Goal: Task Accomplishment & Management: Use online tool/utility

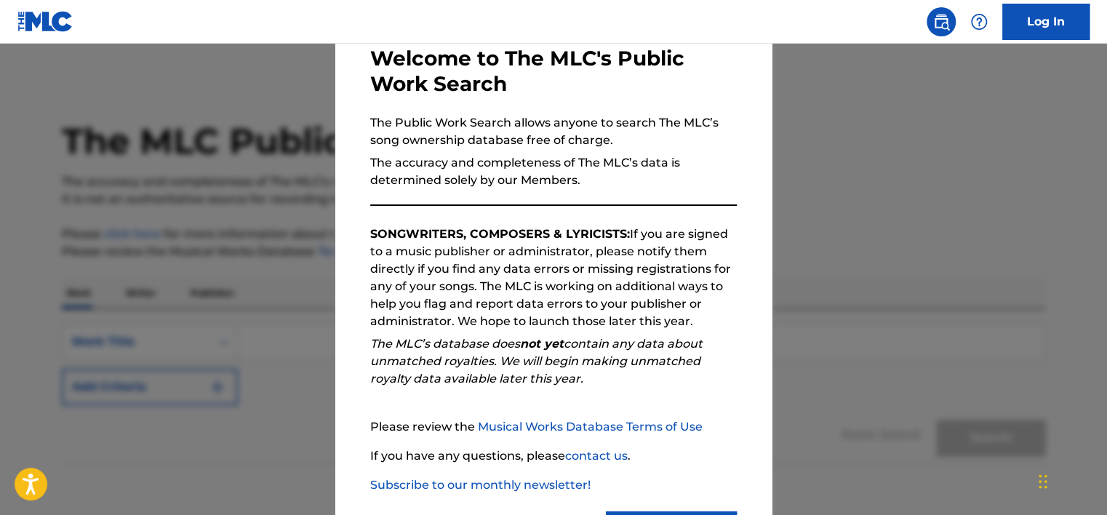
scroll to position [151, 0]
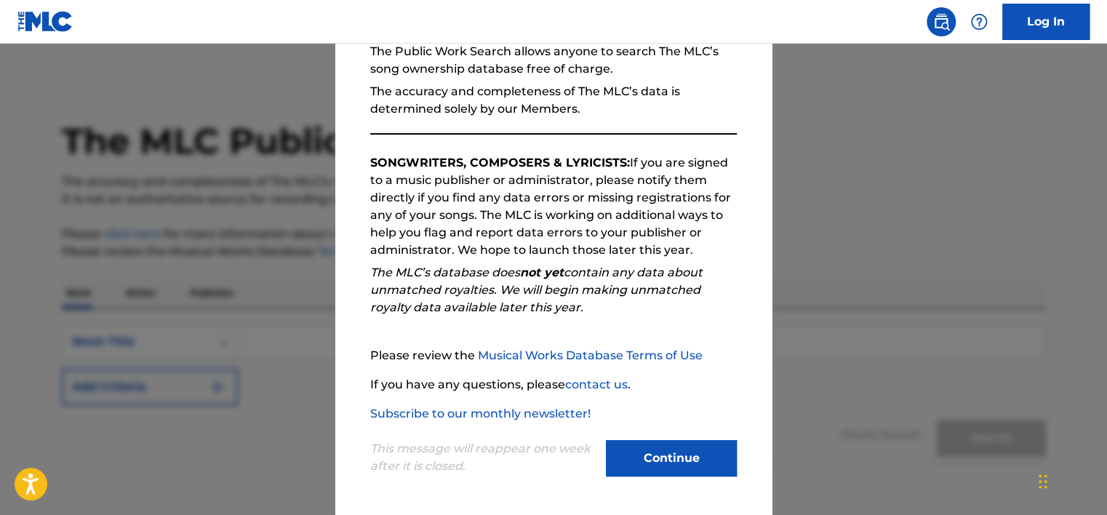
click at [1059, 13] on link "Log In" at bounding box center [1046, 22] width 87 height 36
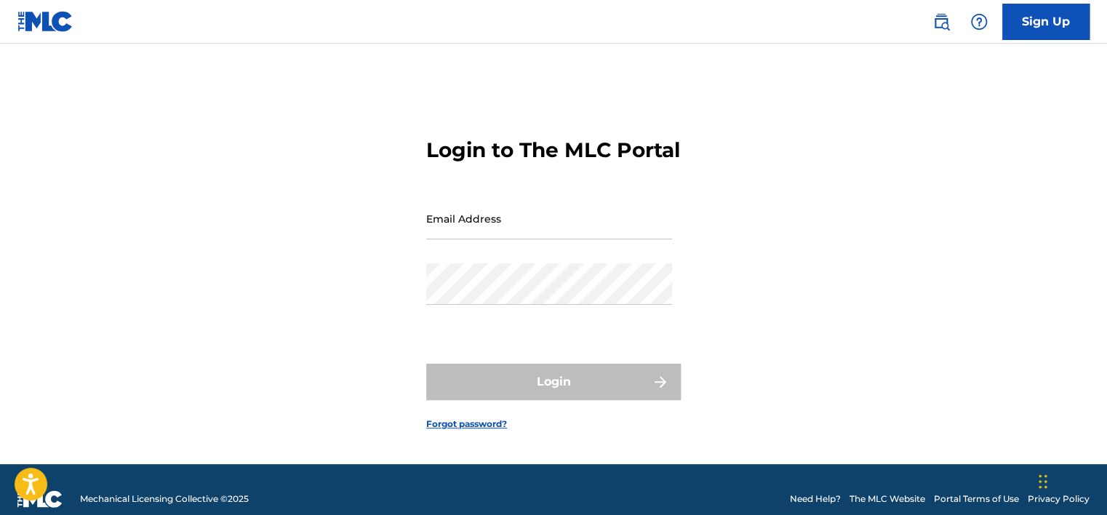
type input "[PERSON_NAME][EMAIL_ADDRESS][PERSON_NAME][DOMAIN_NAME]"
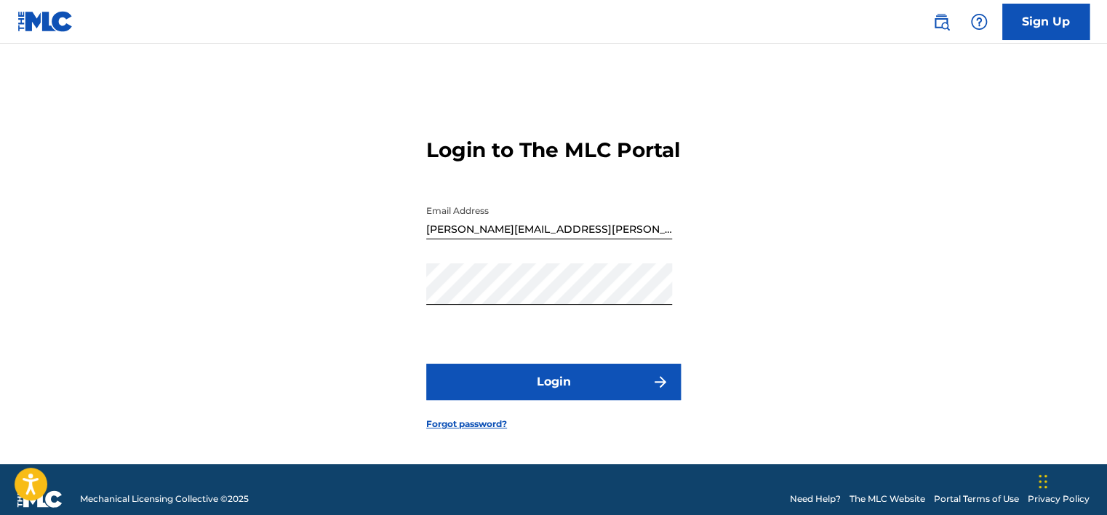
click at [527, 396] on button "Login" at bounding box center [553, 382] width 255 height 36
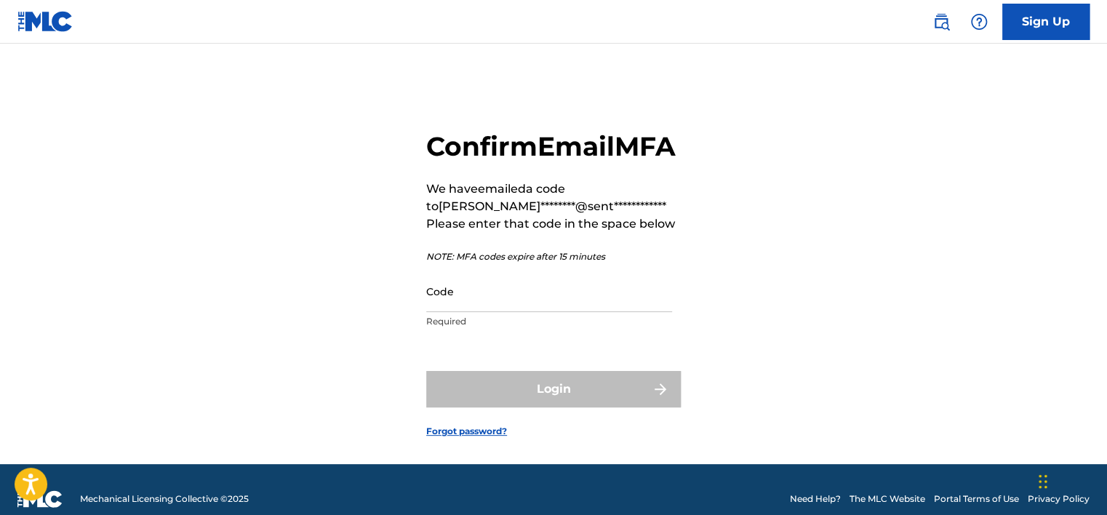
drag, startPoint x: 867, startPoint y: 184, endPoint x: 860, endPoint y: 186, distance: 7.4
click at [867, 184] on div "**********" at bounding box center [553, 272] width 1019 height 384
drag, startPoint x: 544, startPoint y: 337, endPoint x: 548, endPoint y: 328, distance: 9.5
click at [544, 312] on input "Code" at bounding box center [549, 291] width 246 height 41
paste input "313014"
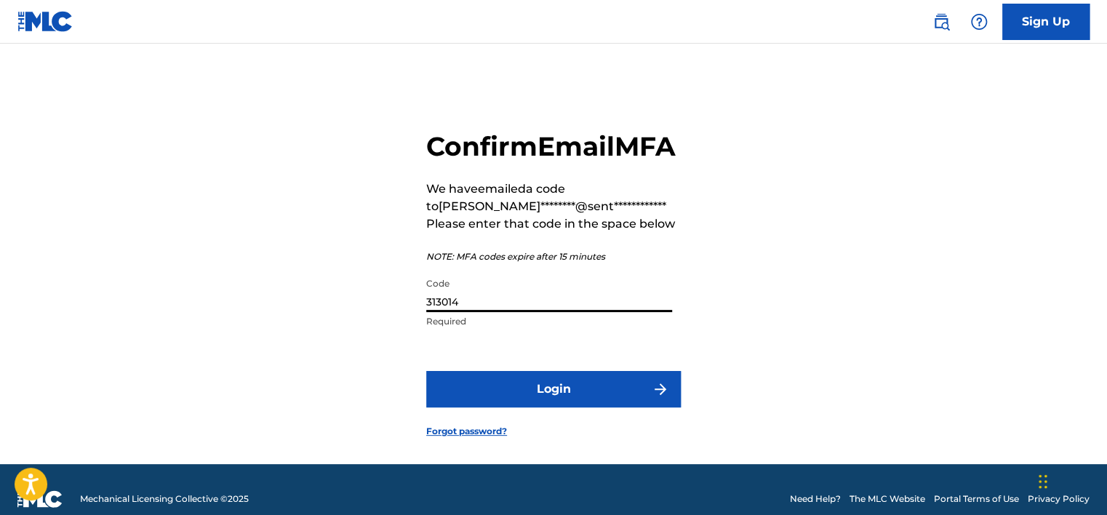
type input "313014"
click at [579, 407] on button "Login" at bounding box center [553, 389] width 255 height 36
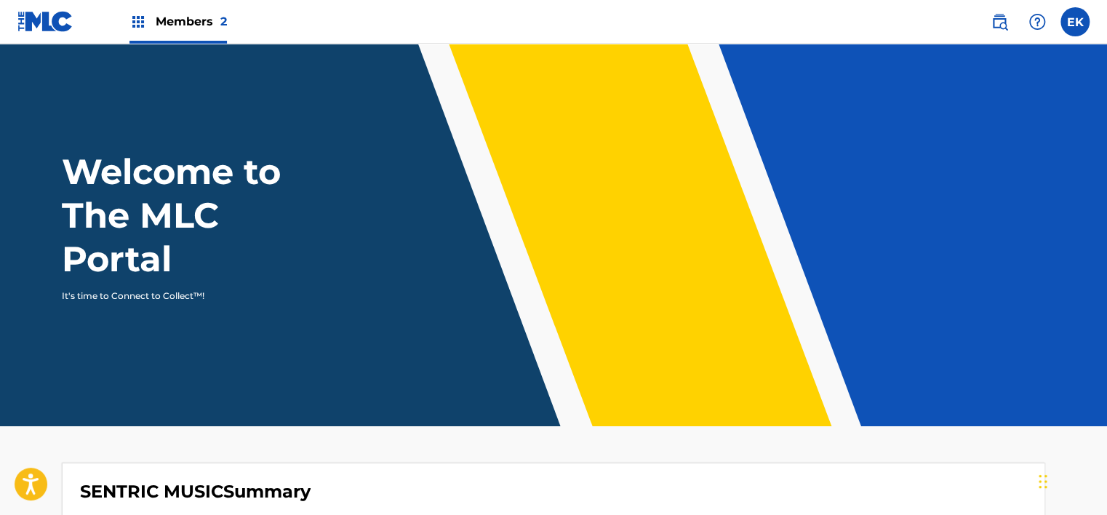
click at [189, 35] on div "Members 2" at bounding box center [178, 21] width 97 height 43
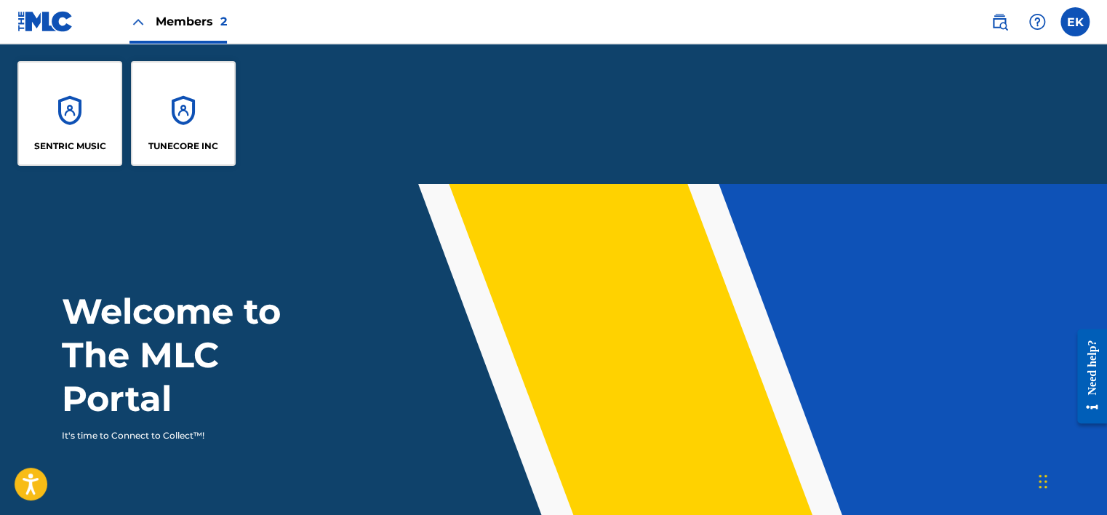
click at [214, 84] on div "TUNECORE INC" at bounding box center [183, 113] width 105 height 105
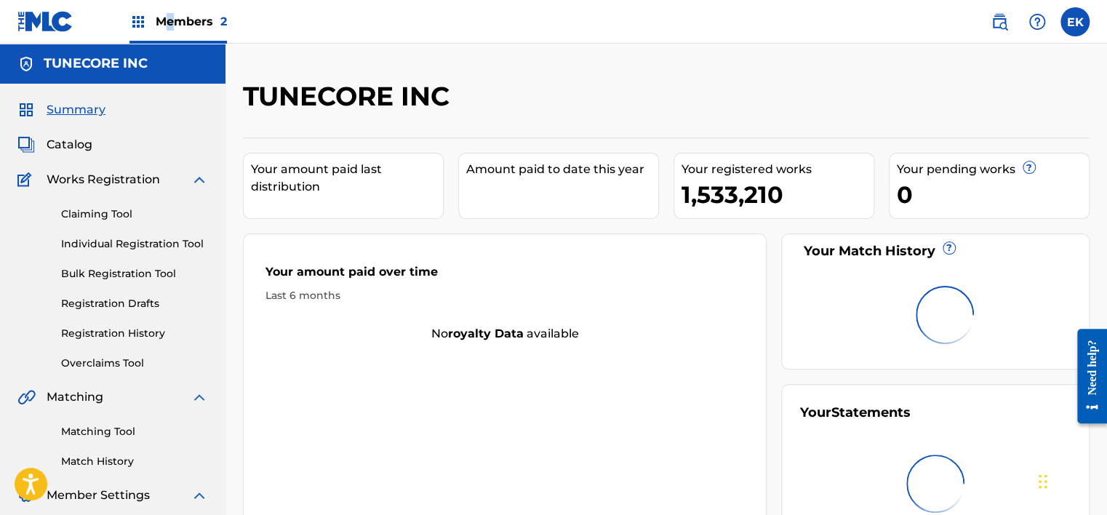
click at [172, 20] on span "Members 2" at bounding box center [191, 21] width 71 height 17
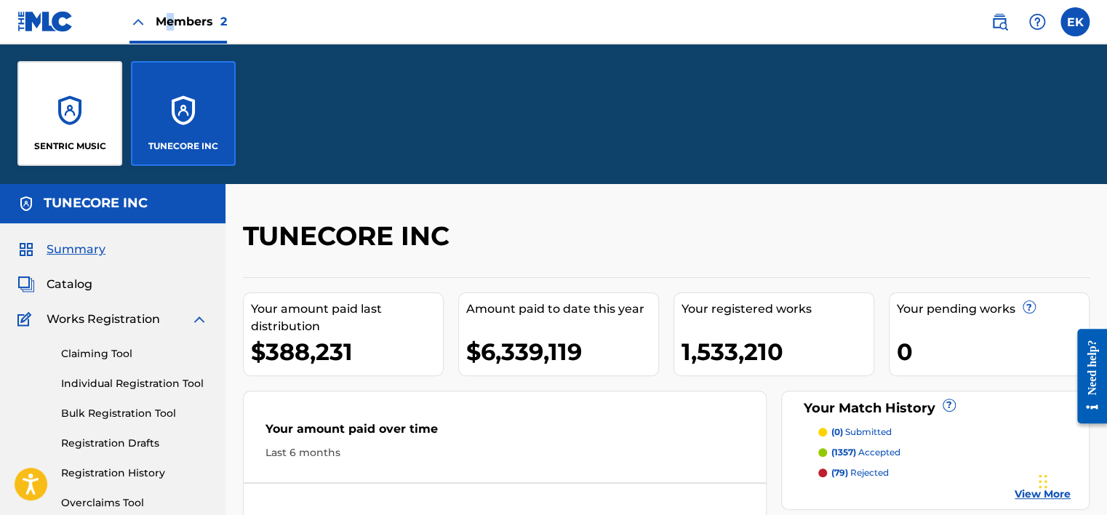
drag, startPoint x: 172, startPoint y: 20, endPoint x: 70, endPoint y: 124, distance: 146.6
click at [70, 124] on div "SENTRIC MUSIC" at bounding box center [69, 113] width 105 height 105
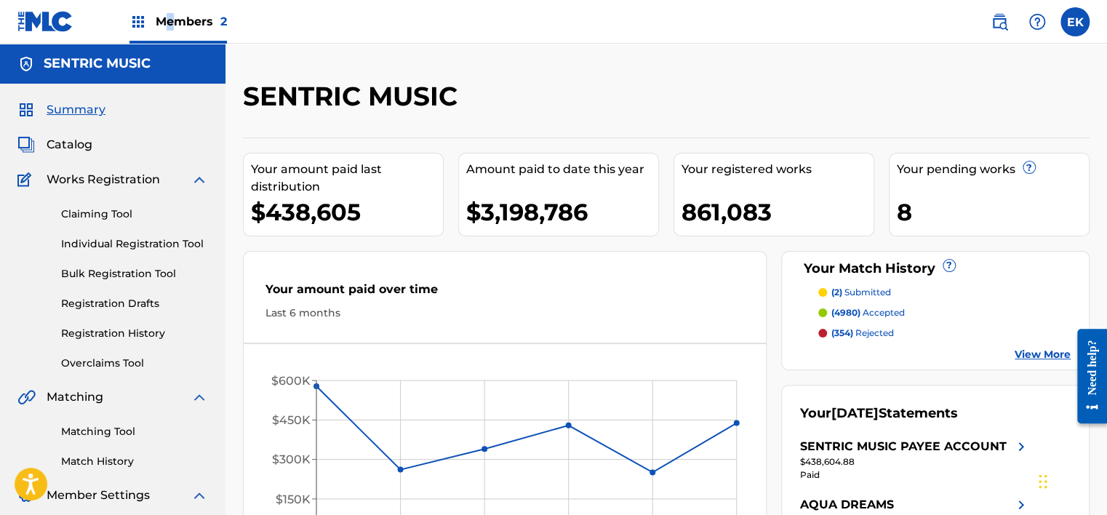
click at [93, 357] on link "Overclaims Tool" at bounding box center [134, 363] width 147 height 15
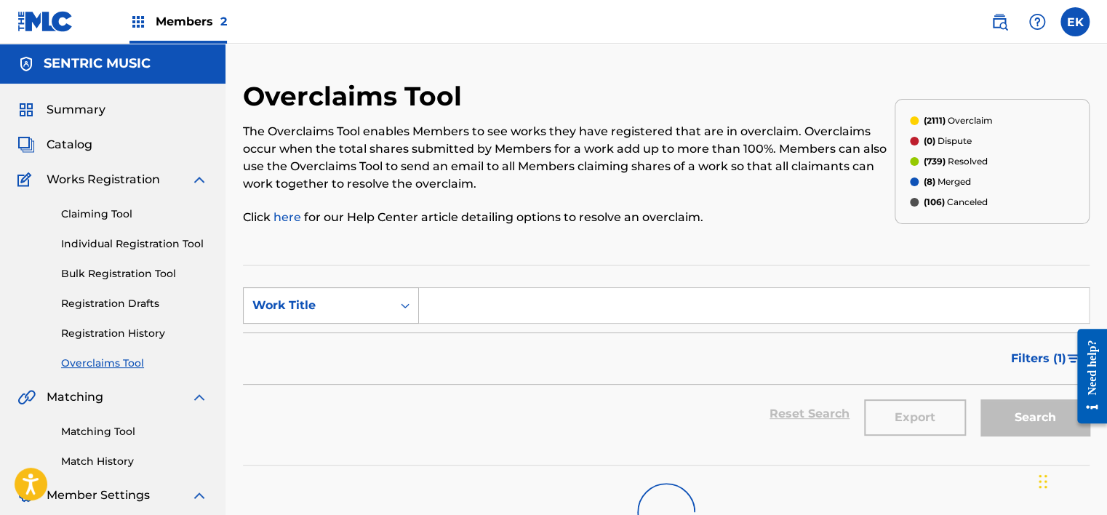
click at [402, 297] on div "Search Form" at bounding box center [405, 305] width 26 height 26
click at [382, 345] on div "MLC Song Code" at bounding box center [331, 342] width 175 height 36
click at [455, 307] on input "Search Form" at bounding box center [754, 305] width 670 height 35
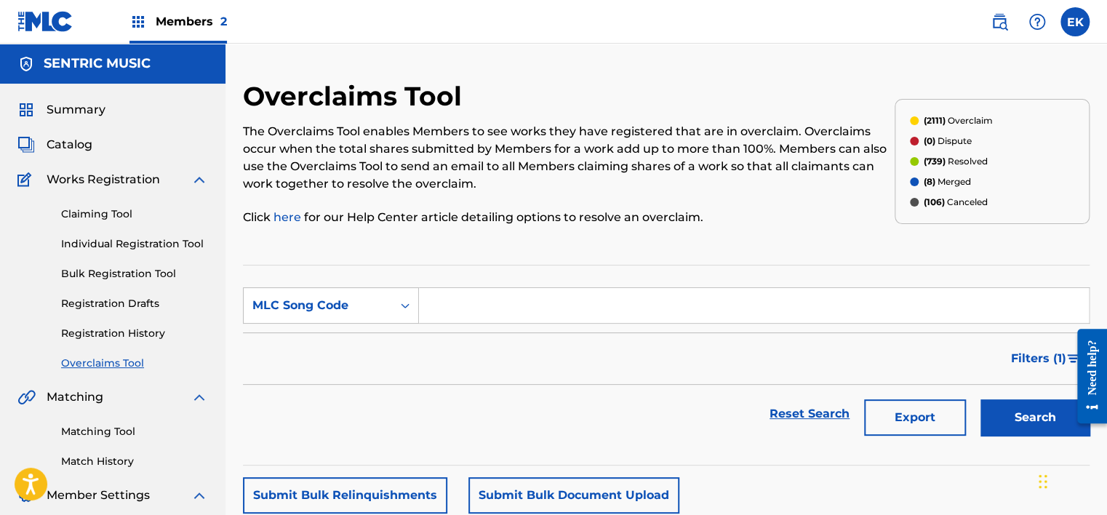
paste input "MO1GYY"
type input "MO1GYY"
click at [1016, 416] on button "Search" at bounding box center [1035, 417] width 109 height 36
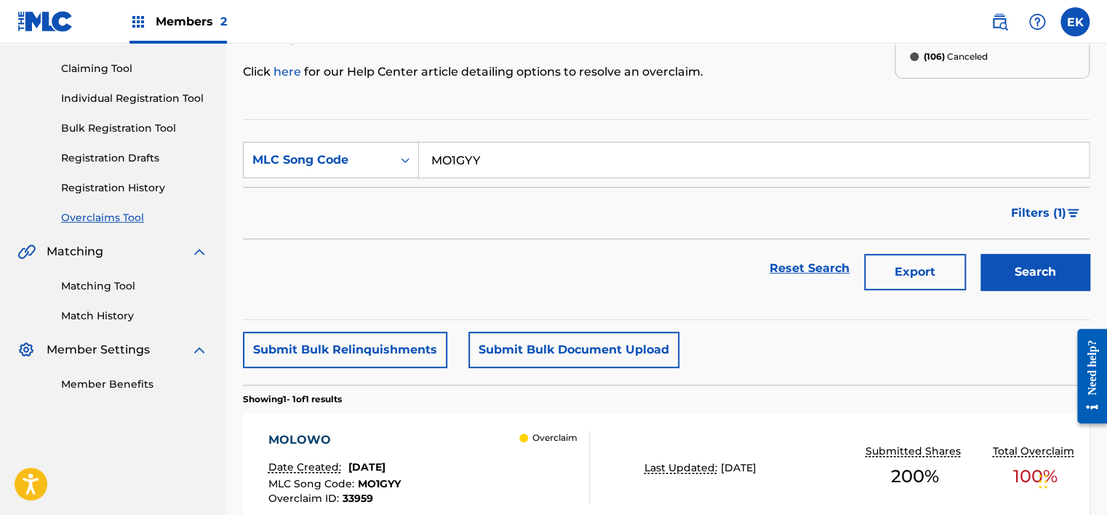
scroll to position [218, 0]
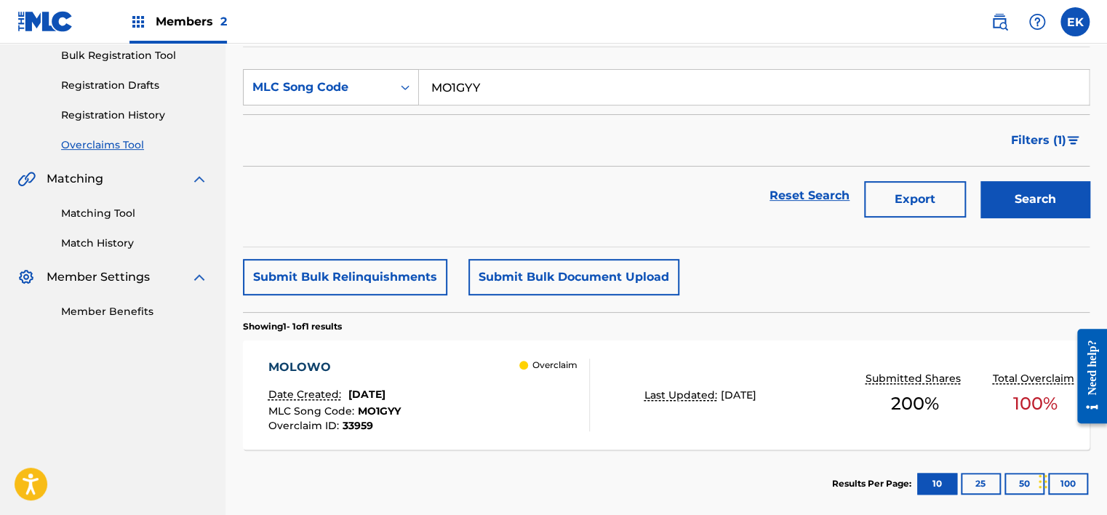
click at [492, 397] on div "MOLOWO Date Created: [DATE] MLC Song Code : MO1GYY Overclaim ID : 33959 Overcla…" at bounding box center [429, 395] width 322 height 73
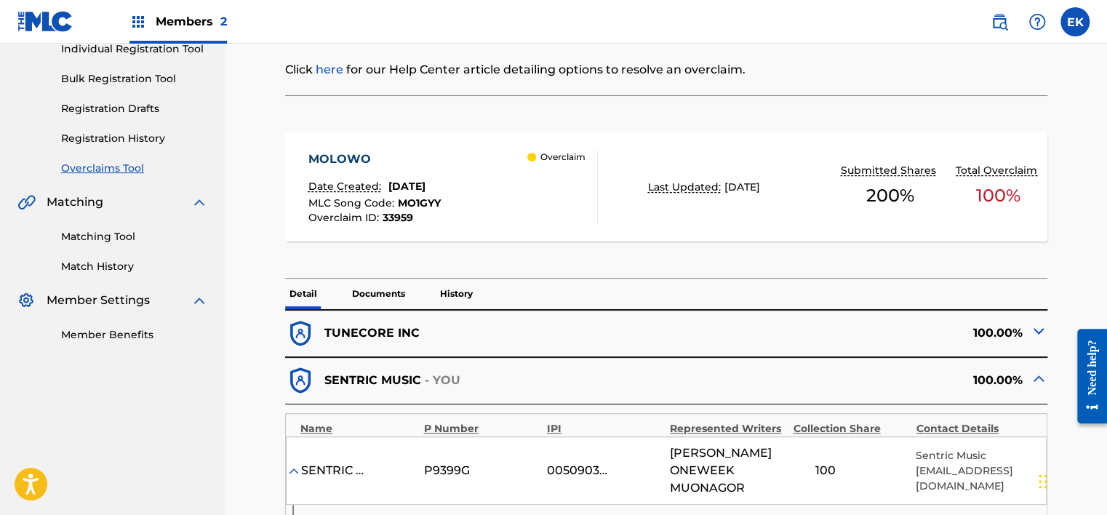
scroll to position [218, 0]
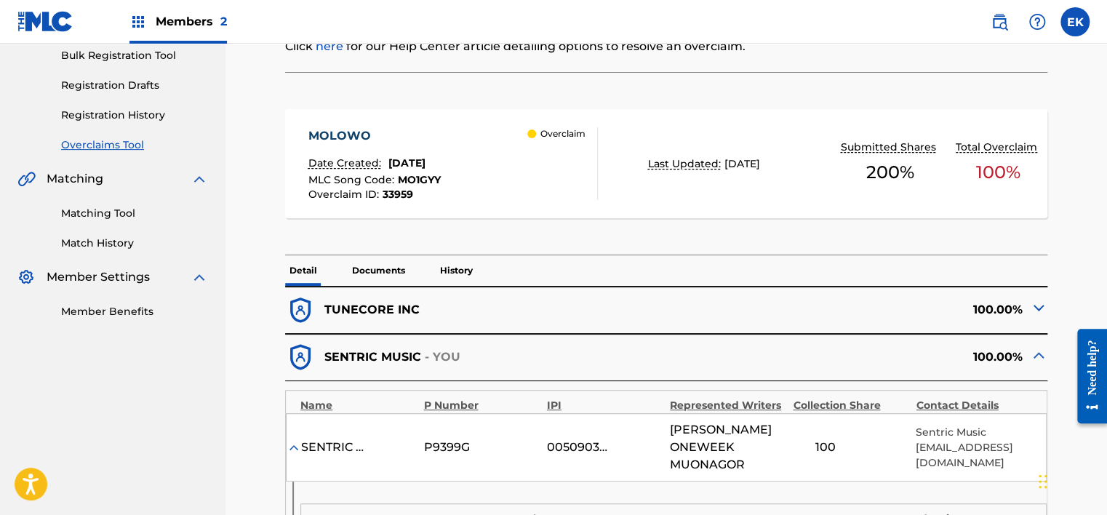
click at [393, 259] on p "Documents" at bounding box center [379, 270] width 62 height 31
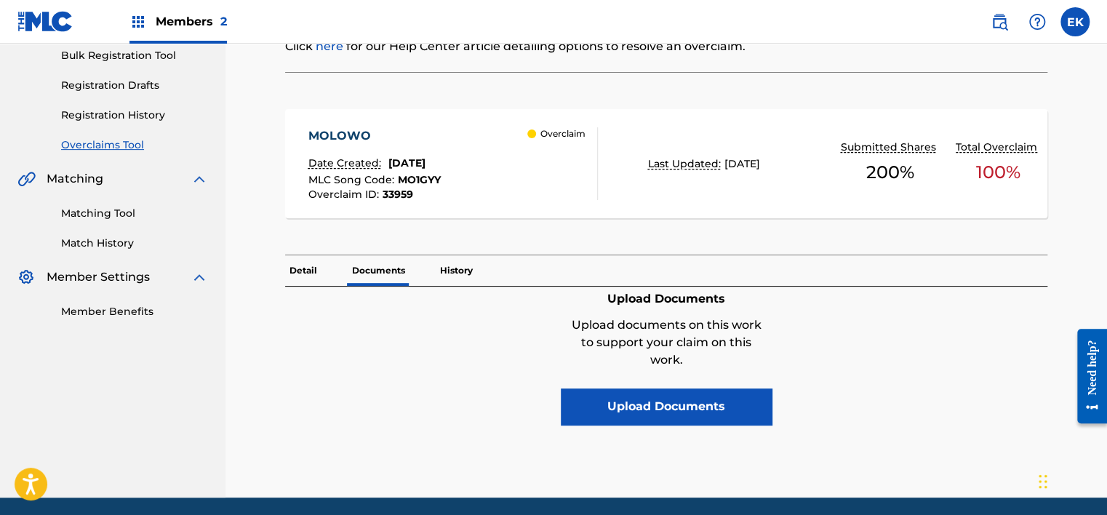
click at [452, 271] on p "History" at bounding box center [456, 270] width 41 height 31
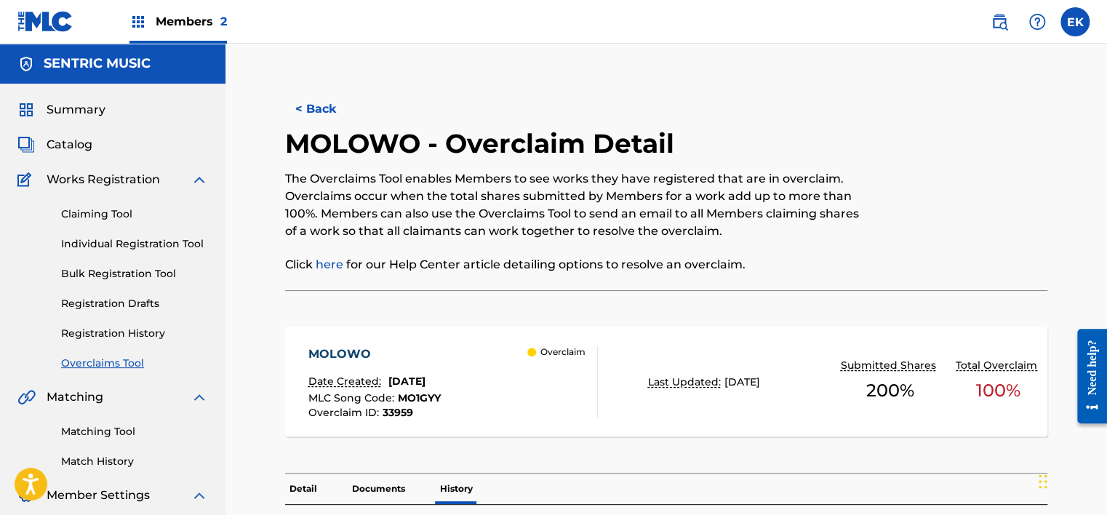
click at [207, 25] on span "Members 2" at bounding box center [191, 21] width 71 height 17
